Goal: Task Accomplishment & Management: Complete application form

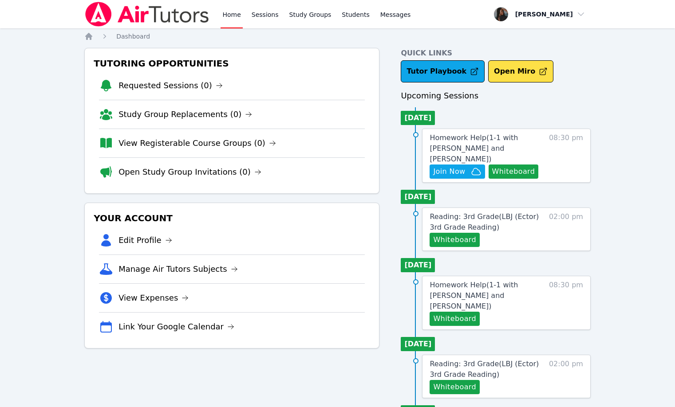
click at [114, 18] on img at bounding box center [146, 14] width 125 height 25
click at [259, 170] on span "Join Now" at bounding box center [449, 171] width 32 height 11
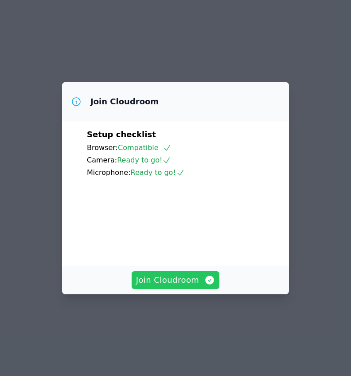
click at [187, 286] on span "Join Cloudroom" at bounding box center [175, 280] width 79 height 12
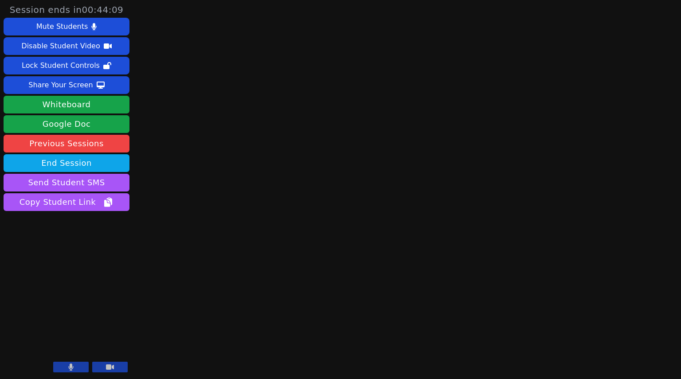
click at [72, 370] on icon at bounding box center [71, 367] width 5 height 7
click at [82, 109] on button "Whiteboard" at bounding box center [67, 105] width 126 height 18
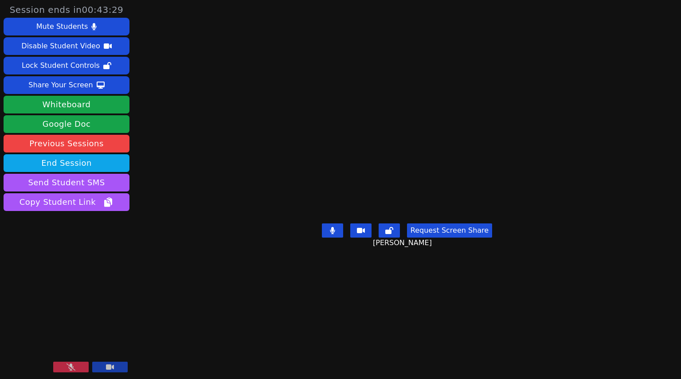
click at [73, 369] on icon at bounding box center [71, 367] width 9 height 7
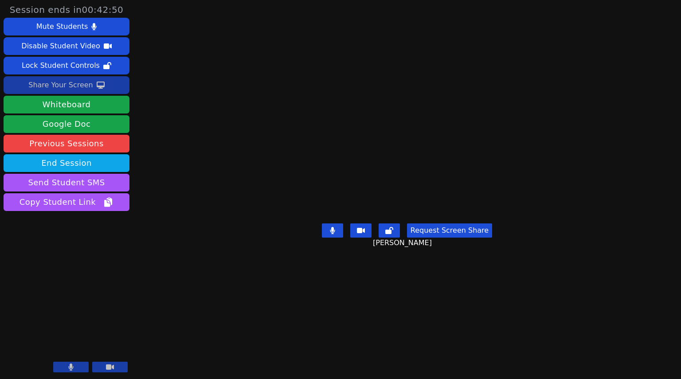
click at [91, 88] on button "Share Your Screen" at bounding box center [67, 85] width 126 height 18
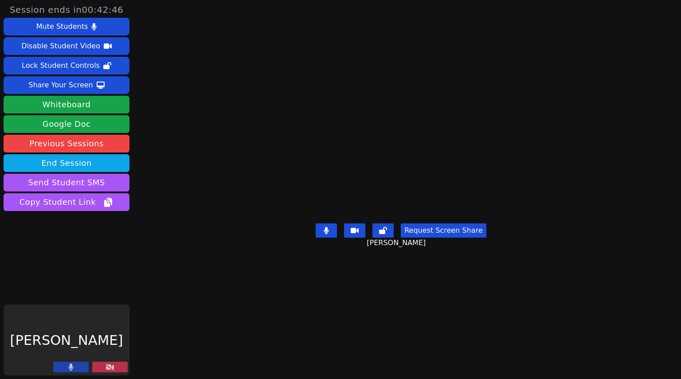
click at [112, 368] on icon at bounding box center [110, 367] width 9 height 7
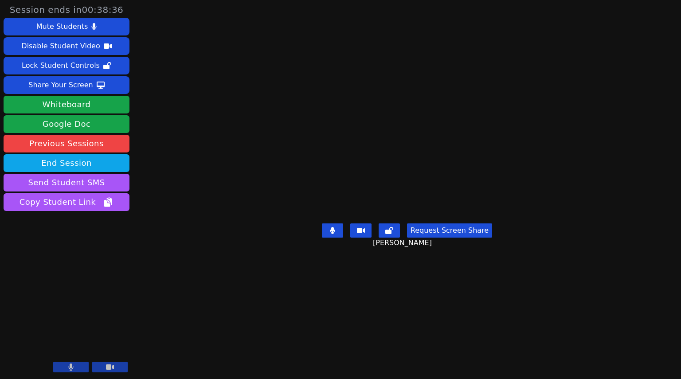
click at [351, 238] on button "Request Screen Share" at bounding box center [449, 231] width 85 height 14
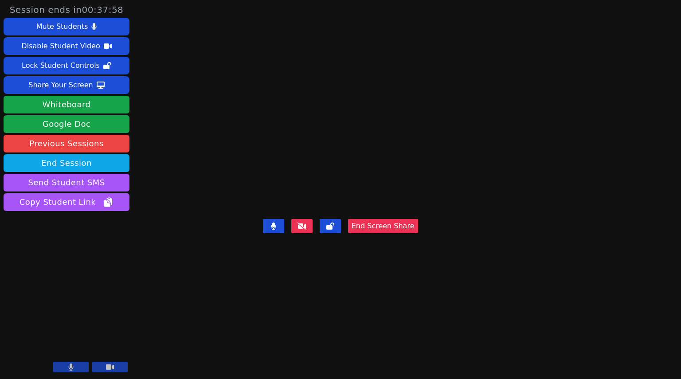
click at [351, 216] on video at bounding box center [340, 171] width 133 height 87
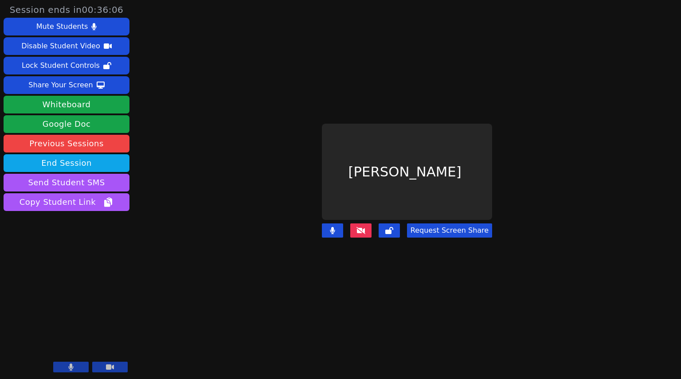
click at [351, 227] on icon at bounding box center [361, 230] width 9 height 7
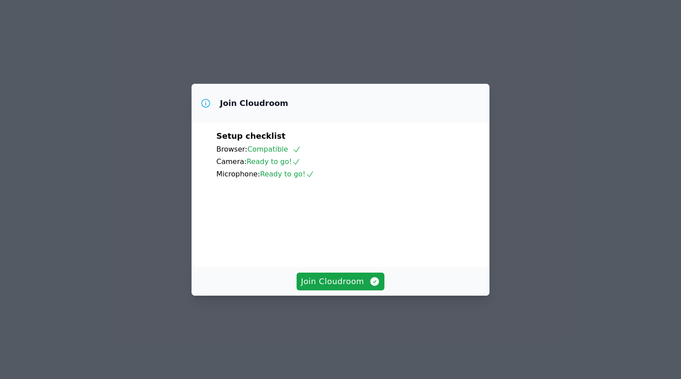
click at [531, 160] on div "Join Cloudroom Setup checklist Browser: Compatible Camera: Ready to go! Microph…" at bounding box center [340, 189] width 681 height 379
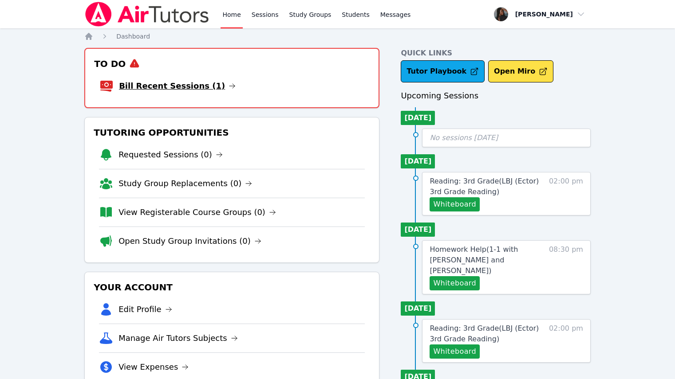
click at [197, 89] on link "Bill Recent Sessions (1)" at bounding box center [177, 86] width 117 height 12
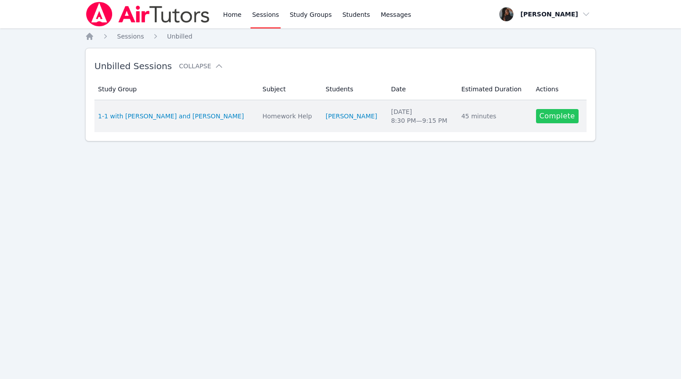
click at [568, 116] on link "Complete" at bounding box center [557, 116] width 43 height 14
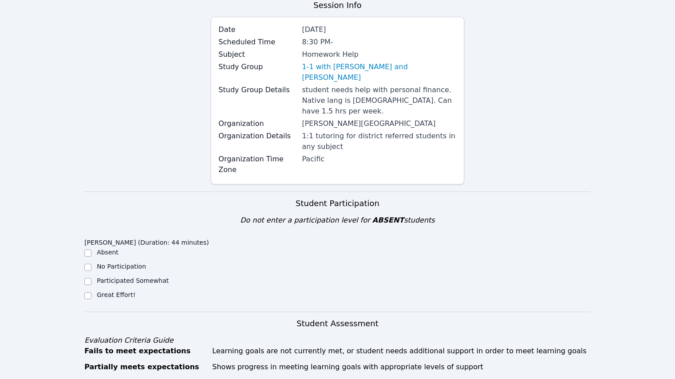
scroll to position [133, 0]
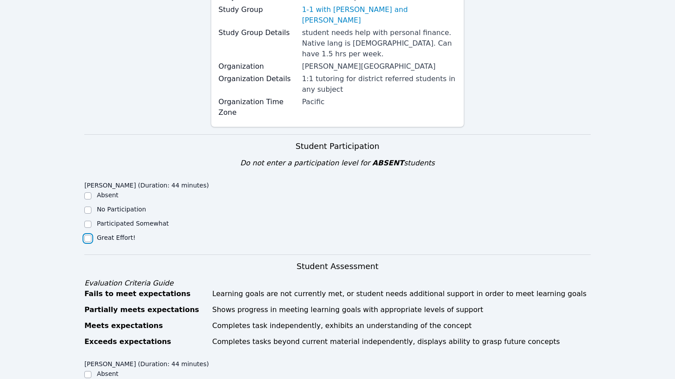
click at [89, 235] on input "Great Effort!" at bounding box center [87, 238] width 7 height 7
checkbox input "true"
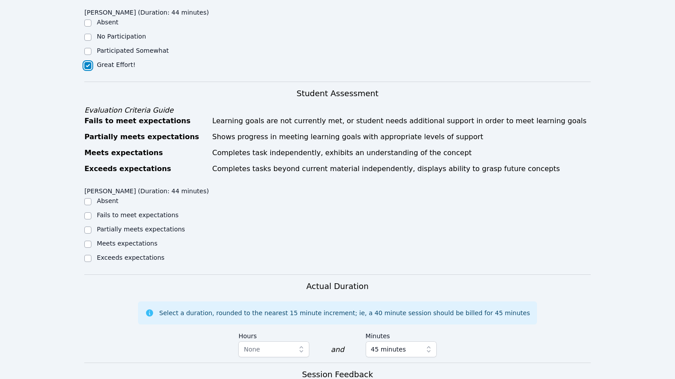
scroll to position [310, 0]
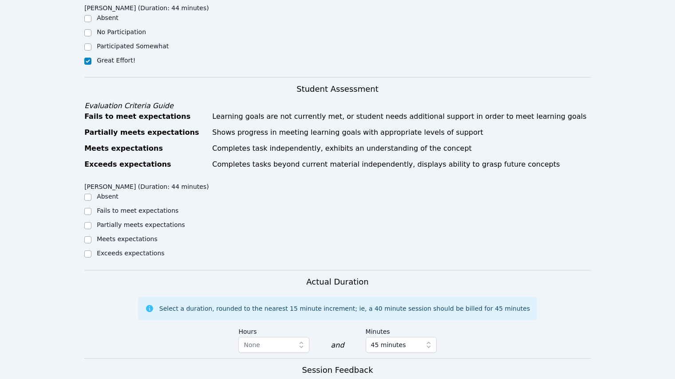
click at [92, 249] on div "Exceeds expectations" at bounding box center [147, 254] width 126 height 11
click at [89, 251] on input "Exceeds expectations" at bounding box center [87, 254] width 7 height 7
checkbox input "true"
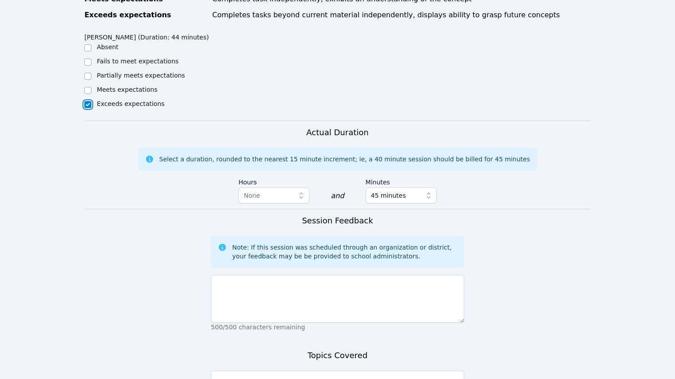
scroll to position [488, 0]
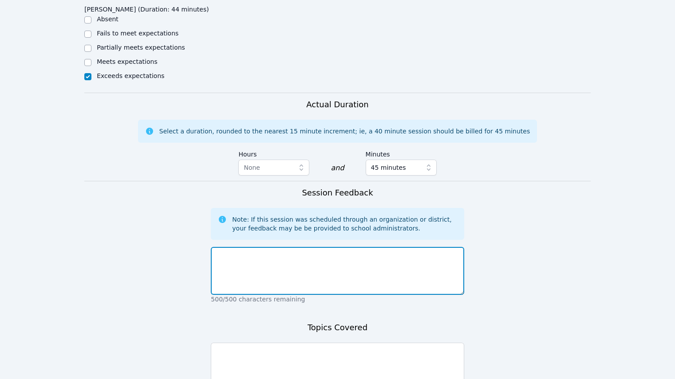
click at [278, 259] on textarea at bounding box center [337, 271] width 253 height 48
type textarea "great job today"
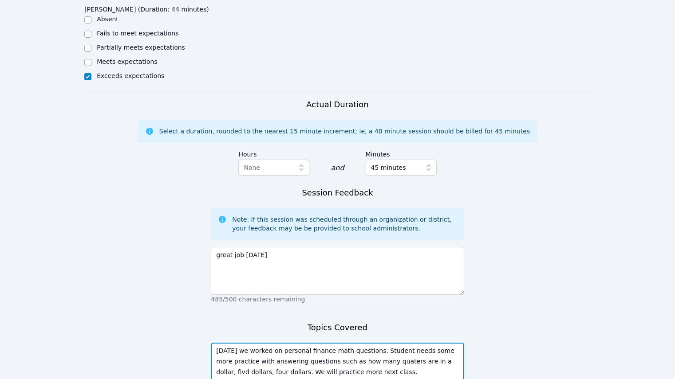
click at [383, 344] on textarea "Today we worked on personal finance math questions. Student needs some more pra…" at bounding box center [337, 367] width 253 height 48
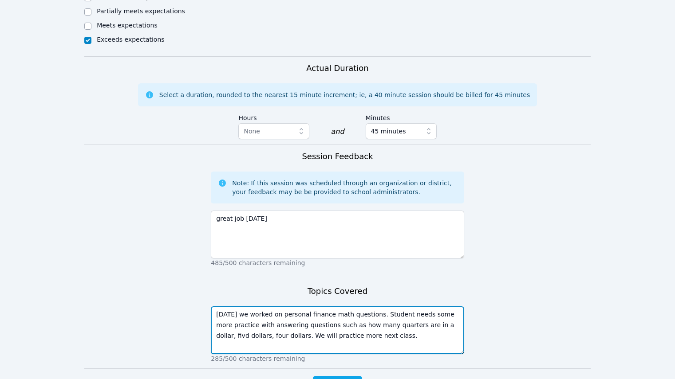
scroll to position [560, 0]
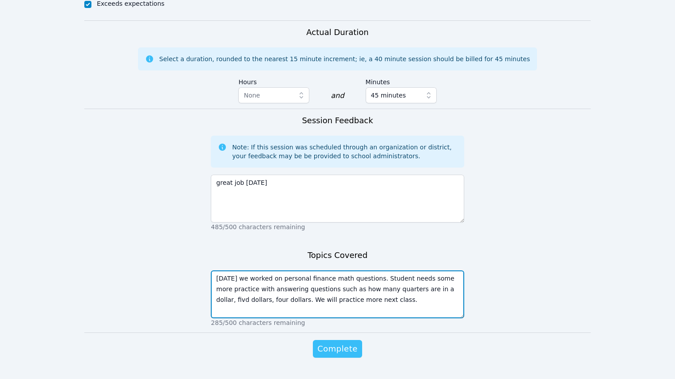
type textarea "Today we worked on personal finance math questions. Student needs some more pra…"
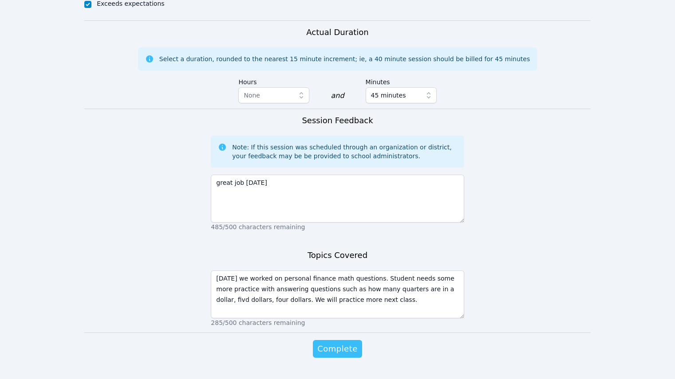
click at [323, 343] on span "Complete" at bounding box center [337, 349] width 40 height 12
